Goal: Go to known website: Access a specific website the user already knows

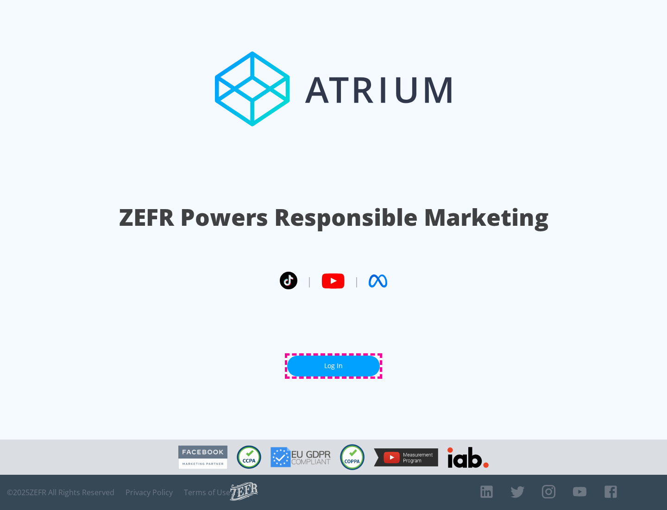
click at [334, 366] on link "Log In" at bounding box center [333, 365] width 93 height 21
